Goal: Task Accomplishment & Management: Complete application form

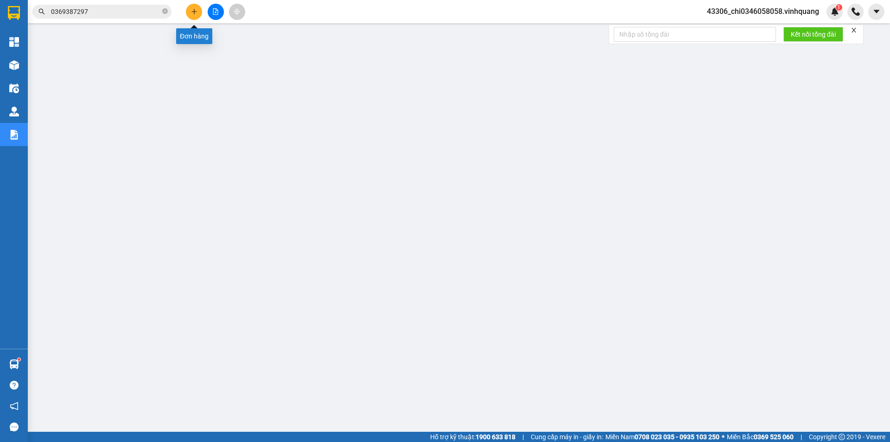
click at [191, 10] on icon "plus" at bounding box center [194, 11] width 6 height 6
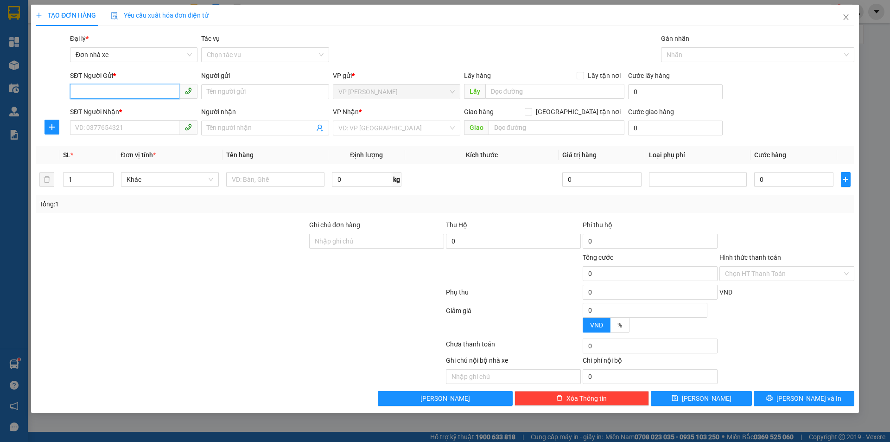
click at [97, 93] on input "SĐT Người Gửi *" at bounding box center [124, 91] width 109 height 15
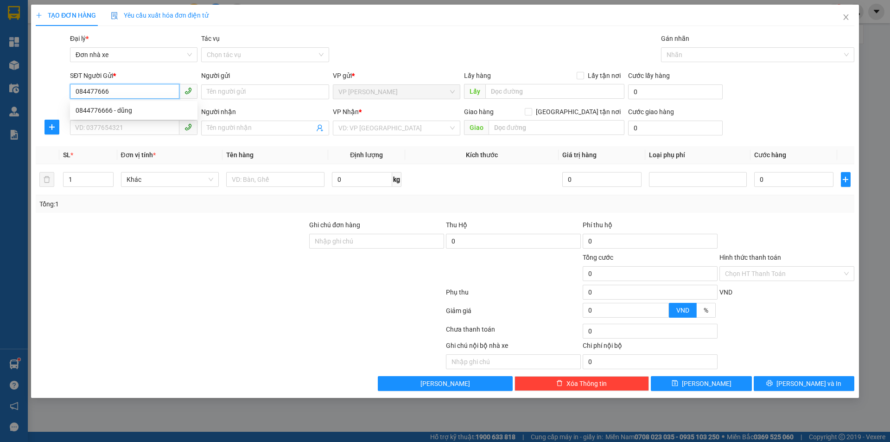
type input "0844776666"
click at [122, 107] on div "0844776666 - dũng" at bounding box center [134, 110] width 116 height 10
type input "dũng"
type input "0946226111"
type input "việt"
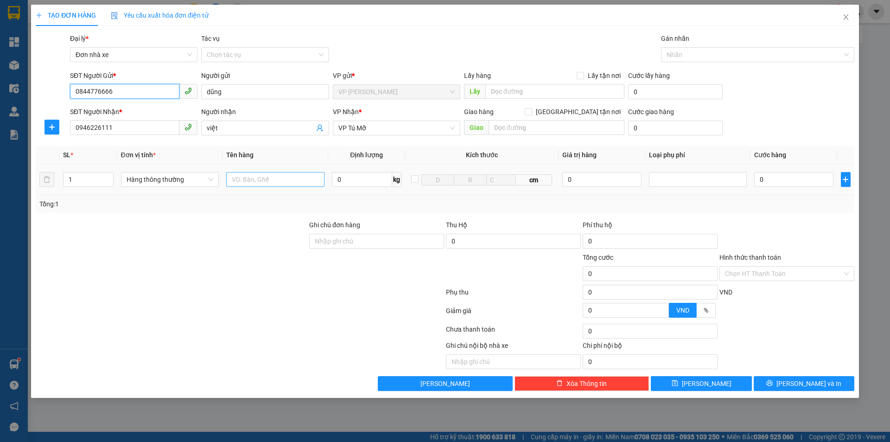
type input "0844776666"
click at [256, 179] on input "text" at bounding box center [275, 179] width 98 height 15
type input "1 hộp băng dính vàng"
click at [339, 183] on input "0" at bounding box center [362, 179] width 60 height 15
type input "2"
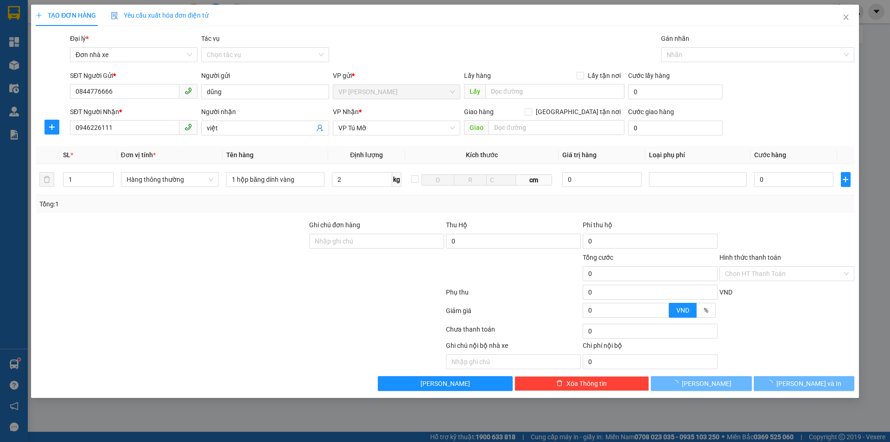
click at [861, 221] on div "TẠO ĐƠN HÀNG Yêu cầu xuất hóa đơn điện tử Transit Pickup Surcharge Ids Transit …" at bounding box center [445, 221] width 890 height 442
type input "30.000"
click at [801, 383] on span "[PERSON_NAME] và In" at bounding box center [808, 383] width 65 height 10
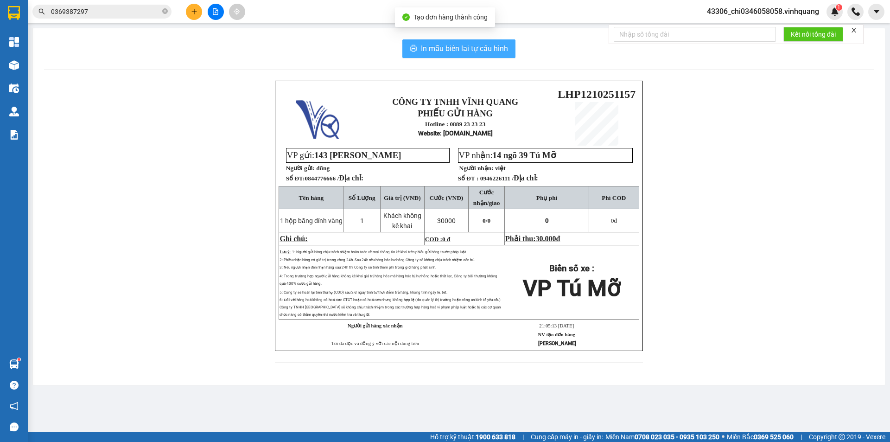
click at [450, 51] on span "In mẫu biên lai tự cấu hình" at bounding box center [464, 49] width 87 height 12
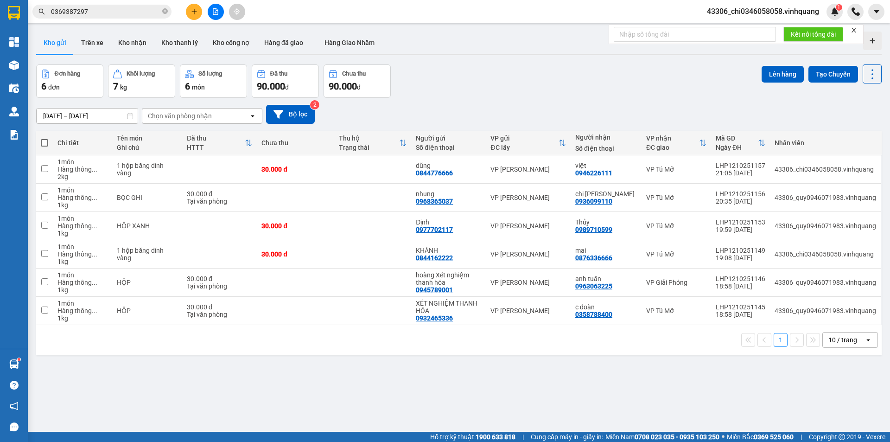
click at [505, 94] on div "Đơn hàng 6 đơn Khối lượng 7 kg Số lượng 6 món Đã thu 90.000 đ Chưa thu 90.000 đ…" at bounding box center [458, 80] width 845 height 33
click at [193, 15] on button at bounding box center [194, 12] width 16 height 16
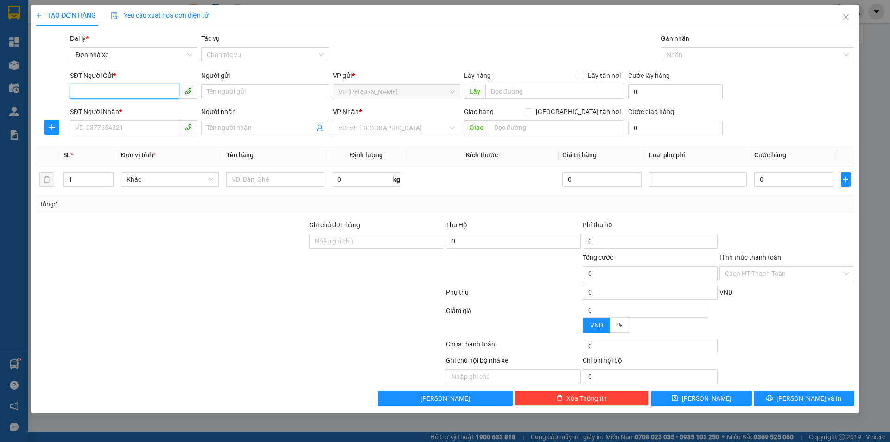
click at [123, 91] on input "SĐT Người Gửi *" at bounding box center [124, 91] width 109 height 15
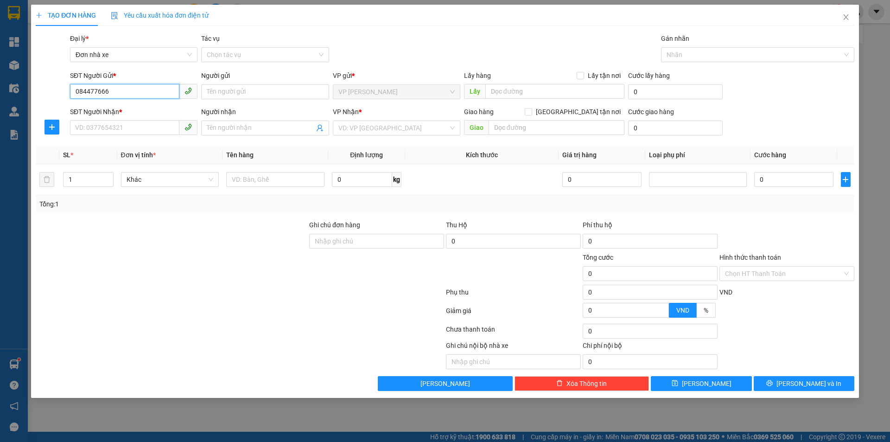
type input "0844776666"
drag, startPoint x: 121, startPoint y: 106, endPoint x: 120, endPoint y: 140, distance: 34.3
click at [121, 106] on div "0844776666 - dũng" at bounding box center [134, 110] width 116 height 10
type input "dũng"
type input "0946226111"
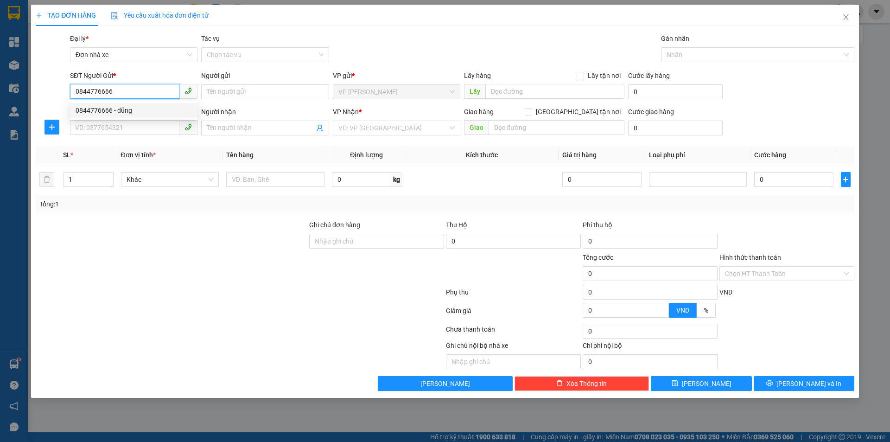
type input "việt"
type input "0844776666"
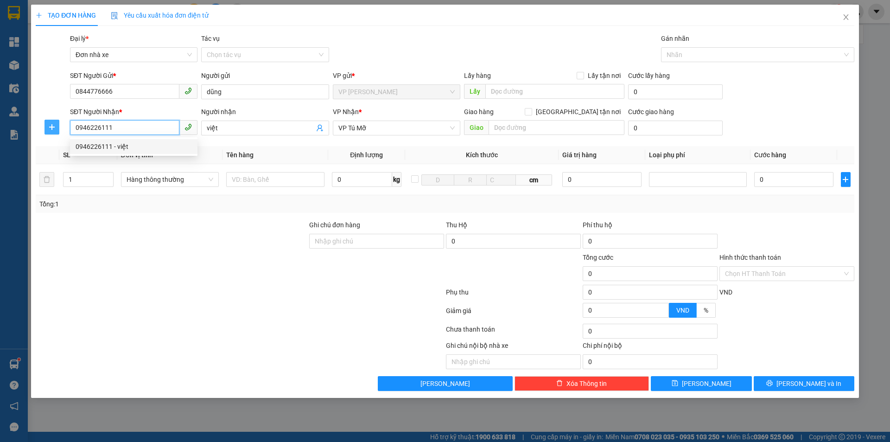
drag, startPoint x: 127, startPoint y: 132, endPoint x: 55, endPoint y: 123, distance: 72.4
click at [60, 125] on div "SĐT Người Nhận * 0946226111 Người nhận việt VP Nhận * VP Tú Mỡ Giao hàng Giao t…" at bounding box center [445, 123] width 820 height 32
click at [99, 148] on div "0562979999 - hưng" at bounding box center [134, 146] width 116 height 10
type input "0562979999"
type input "hưng"
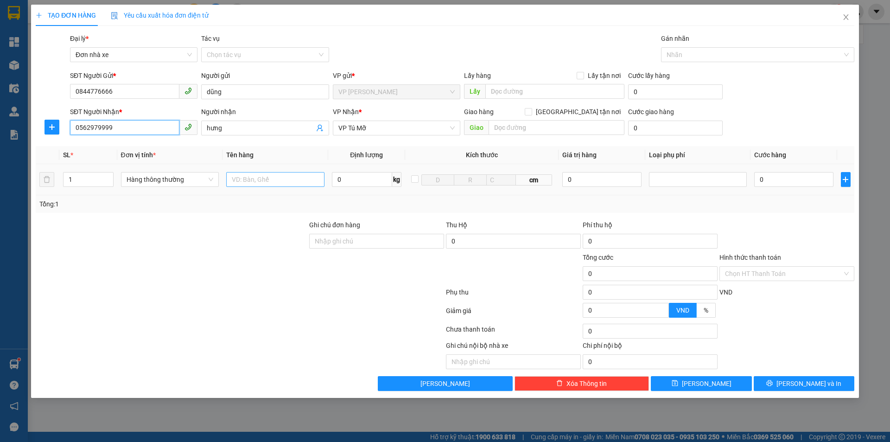
type input "0562979999"
click at [249, 182] on input "text" at bounding box center [275, 179] width 98 height 15
type input "1 bọc băng dính vàng"
click at [342, 179] on input "0" at bounding box center [362, 179] width 60 height 15
type input "1"
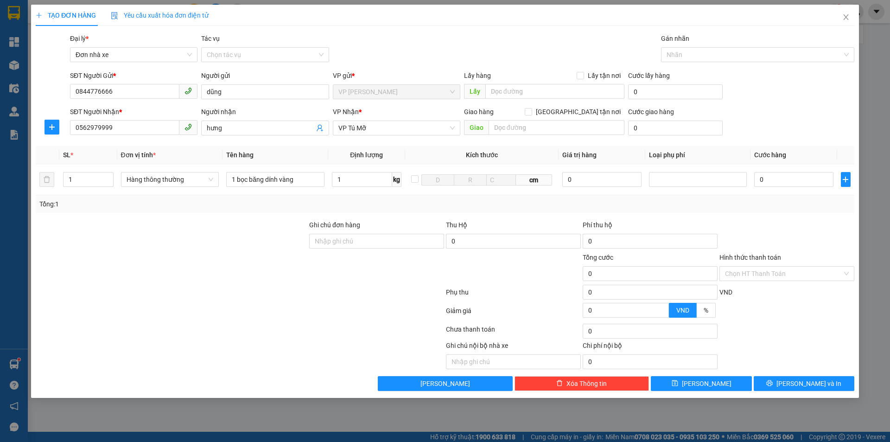
click at [796, 238] on div at bounding box center [786, 236] width 137 height 32
type input "30.000"
click at [772, 384] on icon "printer" at bounding box center [769, 382] width 6 height 6
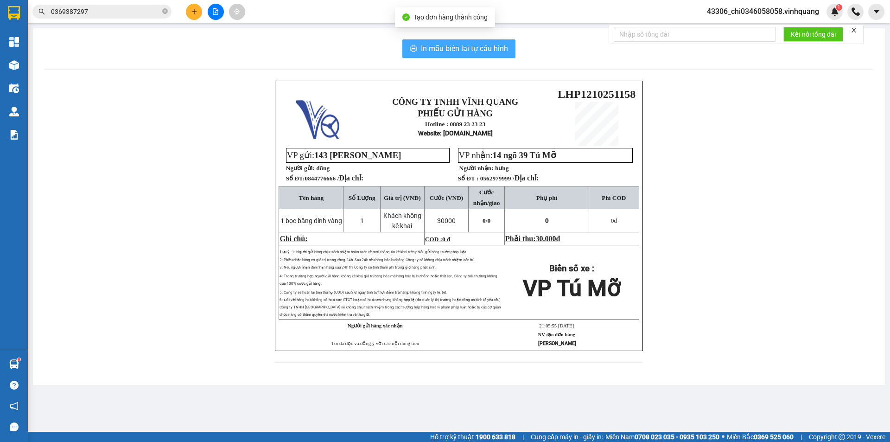
click at [436, 50] on span "In mẫu biên lai tự cấu hình" at bounding box center [464, 49] width 87 height 12
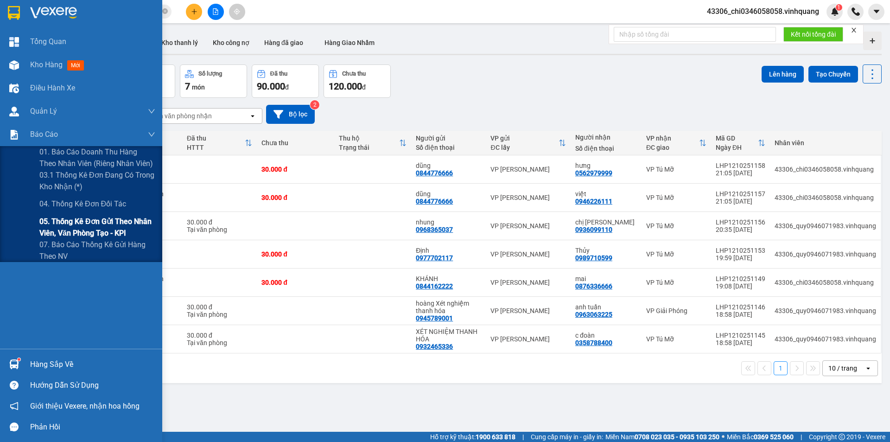
click at [69, 229] on span "05. Thống kê đơn gửi theo nhân viên, văn phòng tạo - KPI" at bounding box center [97, 226] width 116 height 23
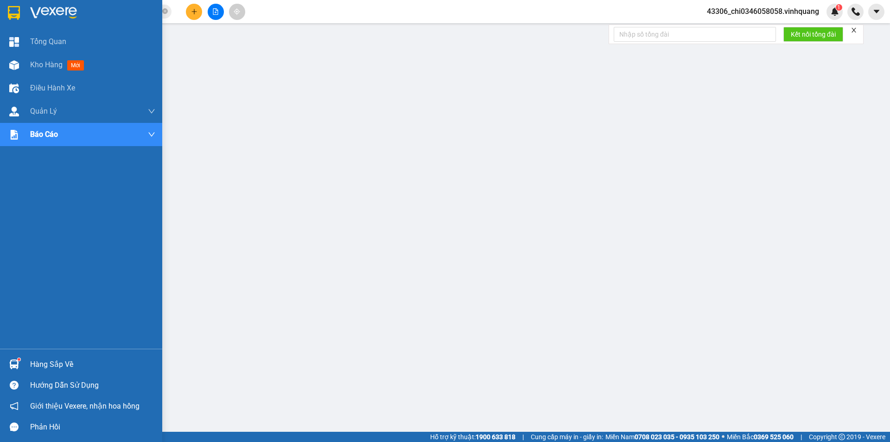
click at [17, 10] on img at bounding box center [14, 13] width 12 height 14
